Goal: Navigation & Orientation: Find specific page/section

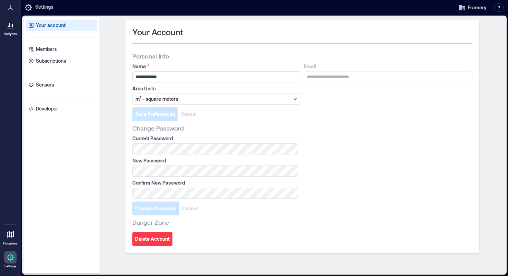
click at [13, 31] on div at bounding box center [10, 25] width 12 height 12
click at [7, 27] on icon at bounding box center [10, 25] width 8 height 8
click at [54, 87] on link "Sensors" at bounding box center [62, 84] width 72 height 11
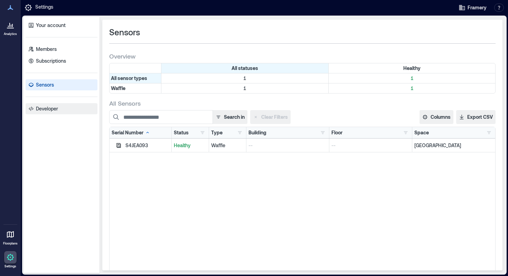
click at [41, 106] on p "Developer" at bounding box center [47, 108] width 22 height 7
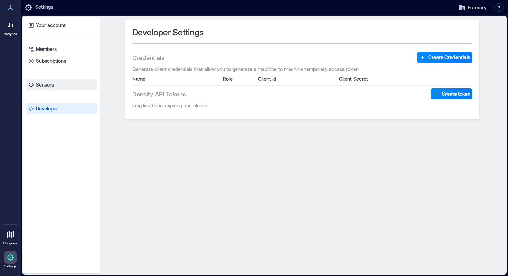
click at [44, 86] on p "Sensors" at bounding box center [45, 84] width 18 height 7
